Goal: Find specific page/section: Find specific page/section

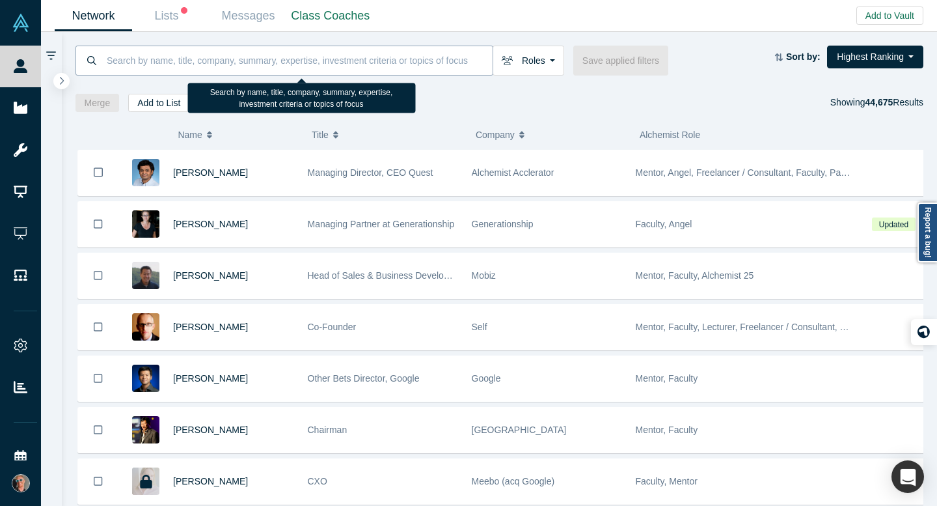
click at [297, 53] on input at bounding box center [298, 60] width 387 height 31
paste input "[PERSON_NAME]"
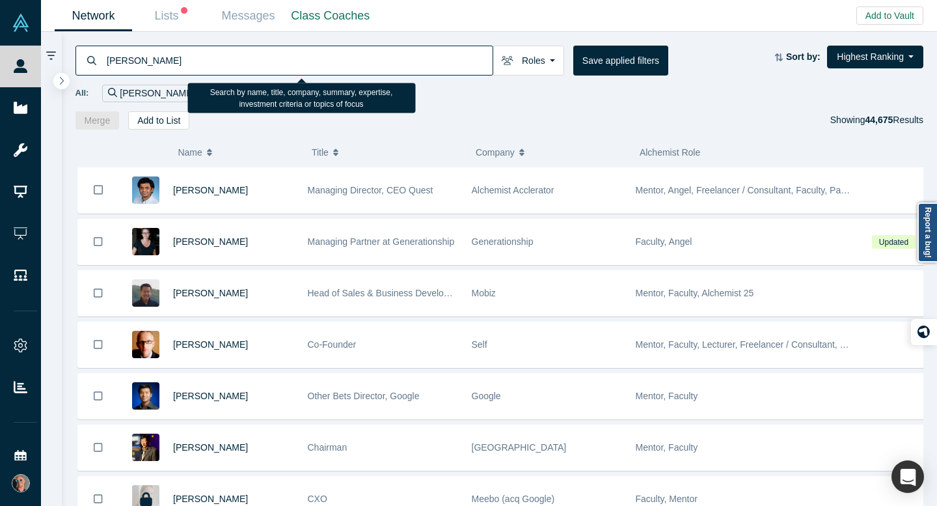
type input "[PERSON_NAME]"
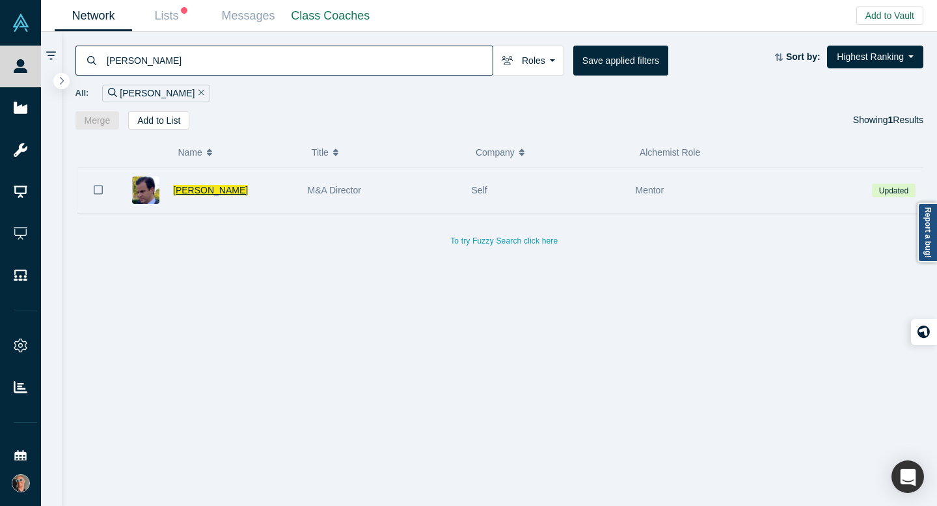
click at [195, 189] on span "[PERSON_NAME]" at bounding box center [210, 190] width 75 height 10
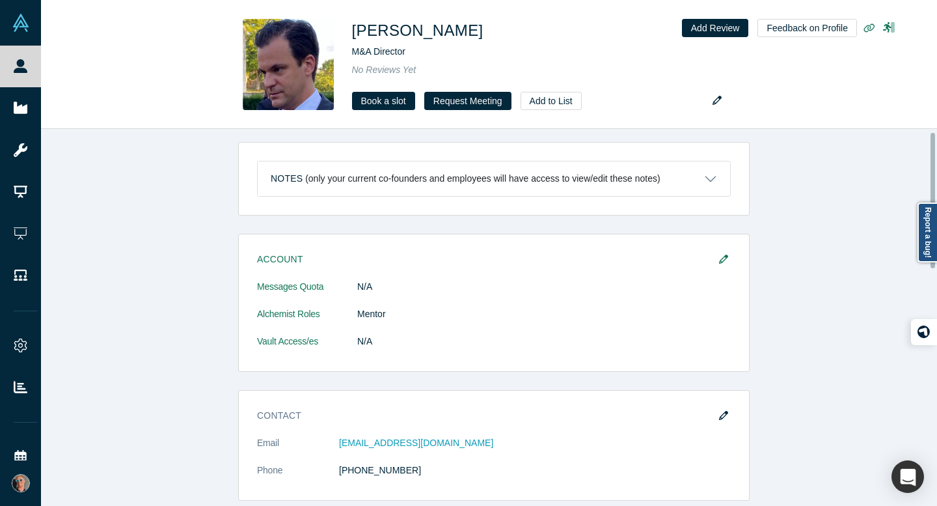
scroll to position [7, 0]
